Goal: Task Accomplishment & Management: Use online tool/utility

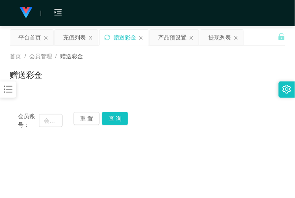
scroll to position [89, 0]
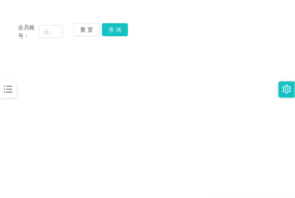
drag, startPoint x: 50, startPoint y: 29, endPoint x: 22, endPoint y: 39, distance: 29.7
click at [22, 39] on div "会员账号： 重 置 查 询 会员账号 khoo7739 会员姓名 账号余额 0.00 操作类型 彩金加款 彩金扣款 金额 确 定" at bounding box center [148, 31] width 276 height 33
drag, startPoint x: 22, startPoint y: 39, endPoint x: 35, endPoint y: 57, distance: 22.2
click at [35, 57] on main "关闭左侧 关闭右侧 关闭其它 刷新页面 平台首页 充值列表 赠送彩金 产品预设置 提现列表 首页 / 会员管理 / 赠送彩金 / 赠送彩金 会员账号： 重 置…" at bounding box center [147, 109] width 295 height 345
paste input "0173672239"
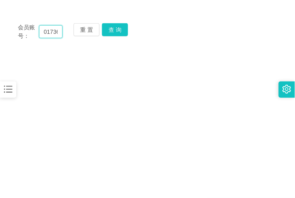
scroll to position [0, 17]
type input "0173672239"
click at [109, 30] on button "查 询" at bounding box center [115, 29] width 26 height 13
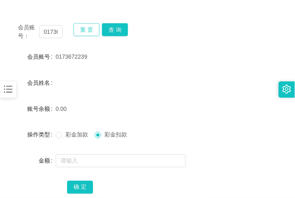
click at [74, 33] on button "重 置" at bounding box center [87, 29] width 26 height 13
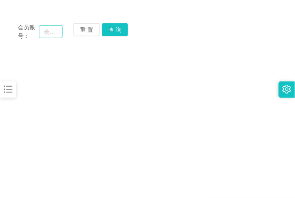
drag, startPoint x: 34, startPoint y: 35, endPoint x: 41, endPoint y: 32, distance: 7.5
drag, startPoint x: 41, startPoint y: 32, endPoint x: 25, endPoint y: 68, distance: 39.3
click at [25, 68] on main "关闭左侧 关闭右侧 关闭其它 刷新页面 平台首页 充值列表 赠送彩金 产品预设置 提现列表 首页 / 会员管理 / 赠送彩金 / 赠送彩金 会员账号： 重 置…" at bounding box center [147, 109] width 295 height 345
paste input "khoo7739"
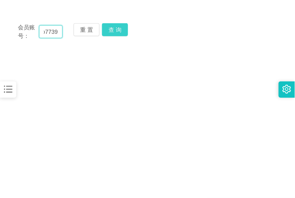
type input "khoo7739"
click at [113, 28] on button "查 询" at bounding box center [115, 29] width 26 height 13
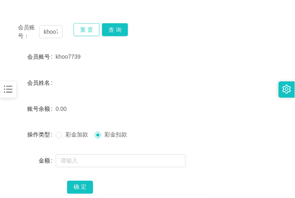
click at [80, 29] on button "重 置" at bounding box center [87, 29] width 26 height 13
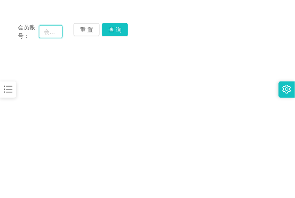
paste input "chongyee"
type input "chongyee"
click at [111, 30] on button "查 询" at bounding box center [115, 29] width 26 height 13
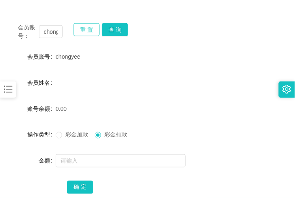
click at [90, 23] on button "重 置" at bounding box center [87, 29] width 26 height 13
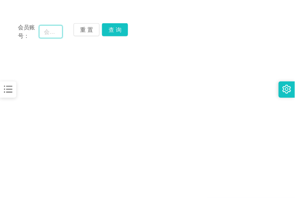
paste input "0183928602"
type input "0183928602"
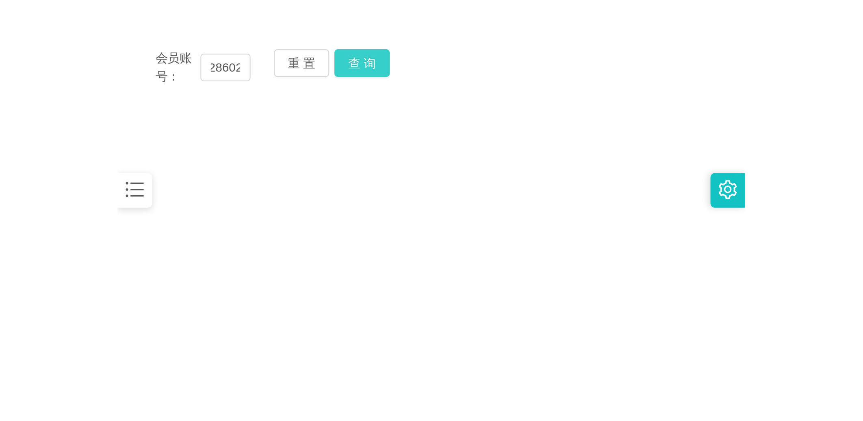
scroll to position [0, 0]
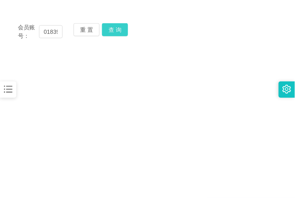
click at [110, 31] on button "查 询" at bounding box center [115, 29] width 26 height 13
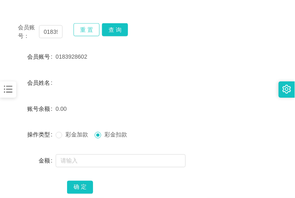
click at [96, 24] on button "重 置" at bounding box center [87, 29] width 26 height 13
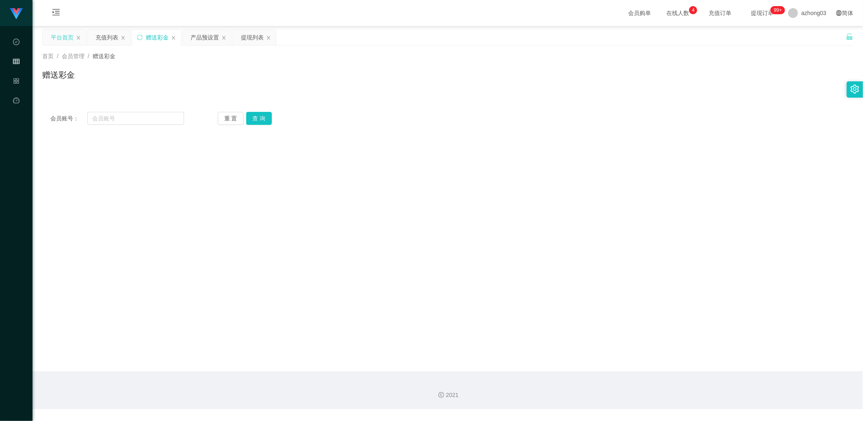
click at [65, 41] on div "平台首页" at bounding box center [62, 37] width 23 height 15
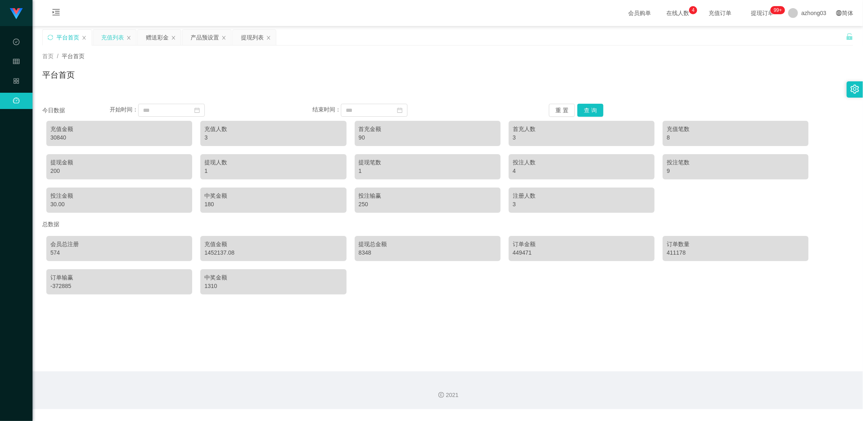
click at [109, 38] on div "充值列表" at bounding box center [112, 37] width 23 height 15
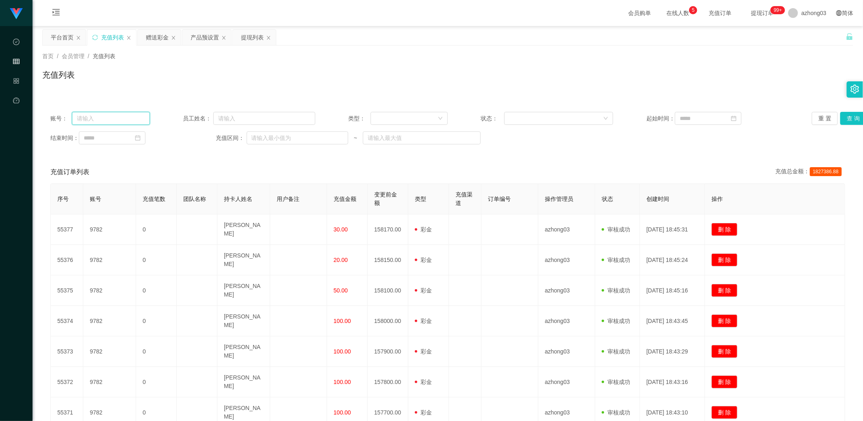
click at [111, 118] on input "text" at bounding box center [111, 118] width 78 height 13
click at [111, 119] on input "text" at bounding box center [111, 118] width 78 height 13
type input "123123"
click at [295, 121] on button "查 询" at bounding box center [854, 118] width 26 height 13
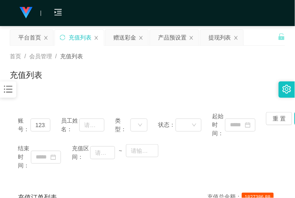
click at [10, 88] on icon "图标: bars" at bounding box center [8, 89] width 11 height 11
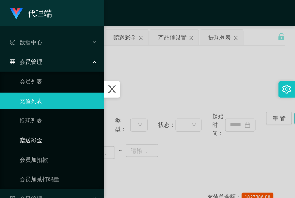
click at [48, 142] on link "赠送彩金" at bounding box center [59, 140] width 78 height 16
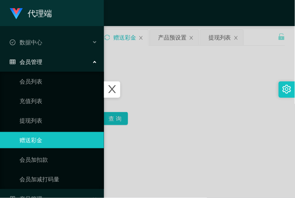
click at [143, 122] on div at bounding box center [147, 99] width 295 height 198
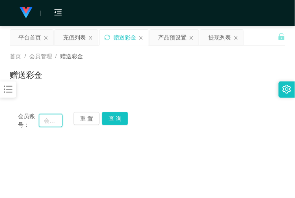
click at [50, 119] on input "text" at bounding box center [51, 120] width 24 height 13
type input "123123"
click at [119, 116] on button "查 询" at bounding box center [115, 118] width 26 height 13
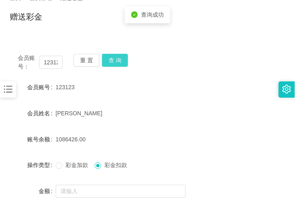
scroll to position [89, 0]
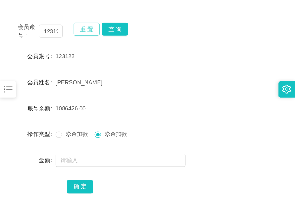
click at [91, 28] on button "重 置" at bounding box center [87, 29] width 26 height 13
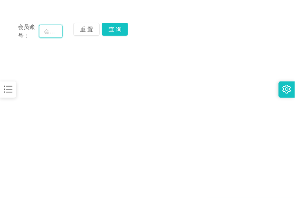
click at [48, 35] on input "text" at bounding box center [51, 31] width 24 height 13
paste input "0183928602"
type input "0183928602"
click at [116, 30] on button "查 询" at bounding box center [115, 29] width 26 height 13
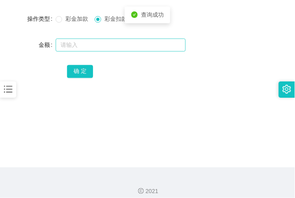
scroll to position [207, 0]
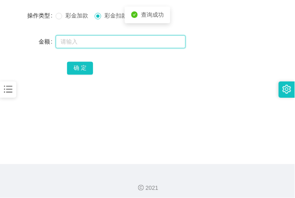
click at [106, 45] on input "text" at bounding box center [121, 41] width 130 height 13
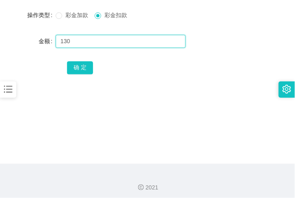
type input "130"
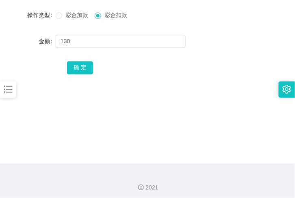
click at [84, 69] on button "确 定" at bounding box center [80, 67] width 26 height 13
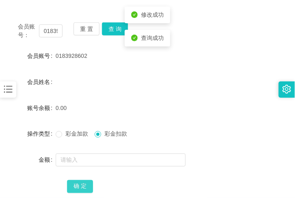
scroll to position [89, 0]
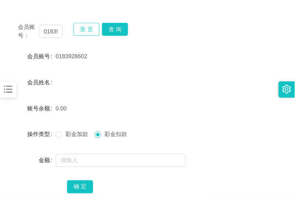
click at [75, 30] on button "重 置" at bounding box center [87, 29] width 26 height 13
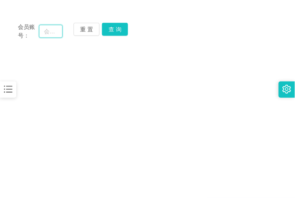
click at [54, 35] on input "text" at bounding box center [51, 31] width 24 height 13
paste input "chongyee"
type input "chongyee"
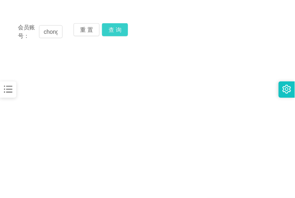
click at [113, 24] on button "查 询" at bounding box center [115, 29] width 26 height 13
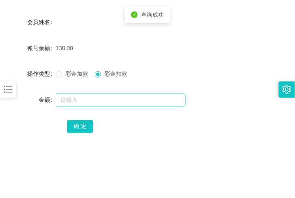
scroll to position [148, 0]
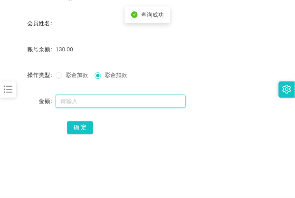
click at [96, 95] on input "text" at bounding box center [121, 101] width 130 height 13
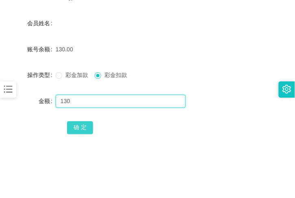
type input "130"
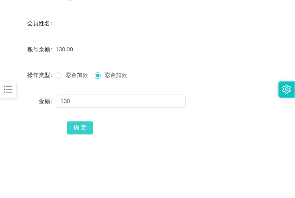
click at [87, 127] on button "确 定" at bounding box center [80, 127] width 26 height 13
